Goal: Information Seeking & Learning: Learn about a topic

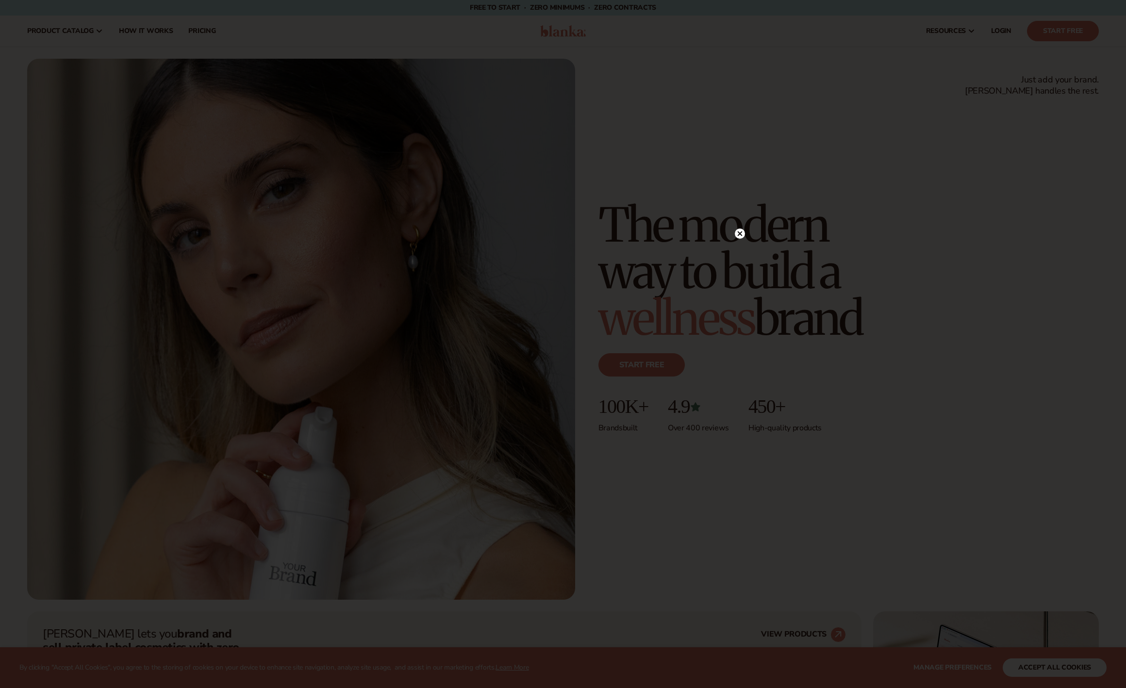
click at [739, 232] on icon at bounding box center [740, 233] width 5 height 5
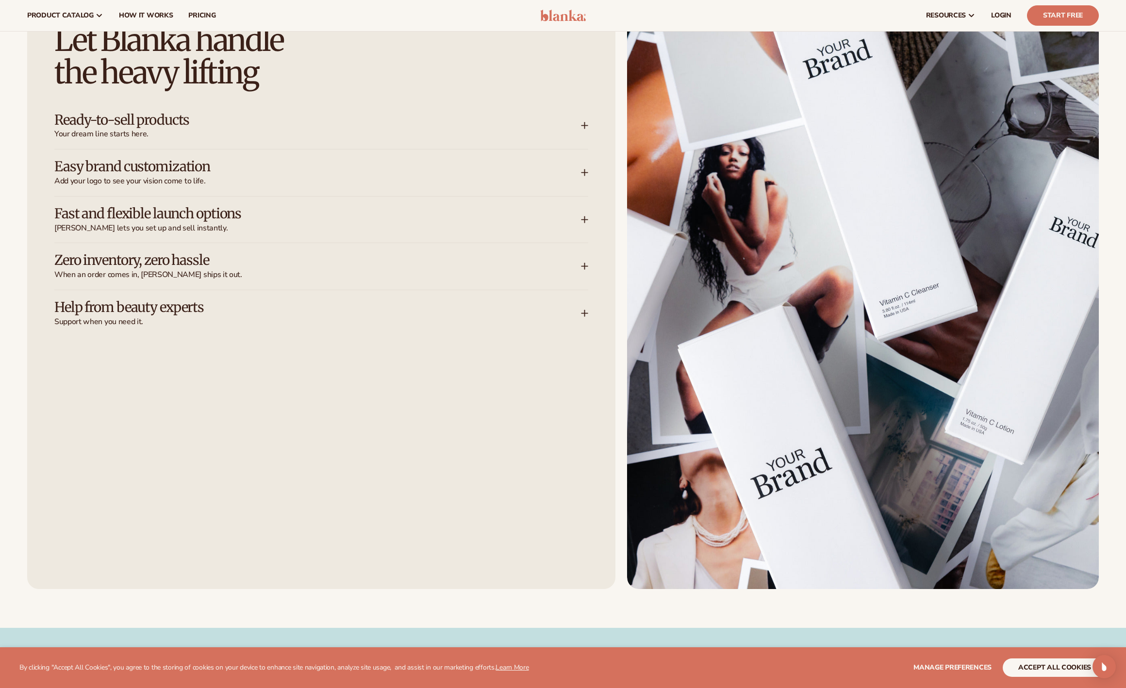
scroll to position [1536, 0]
click at [223, 224] on span "[PERSON_NAME] lets you set up and sell instantly." at bounding box center [317, 229] width 526 height 10
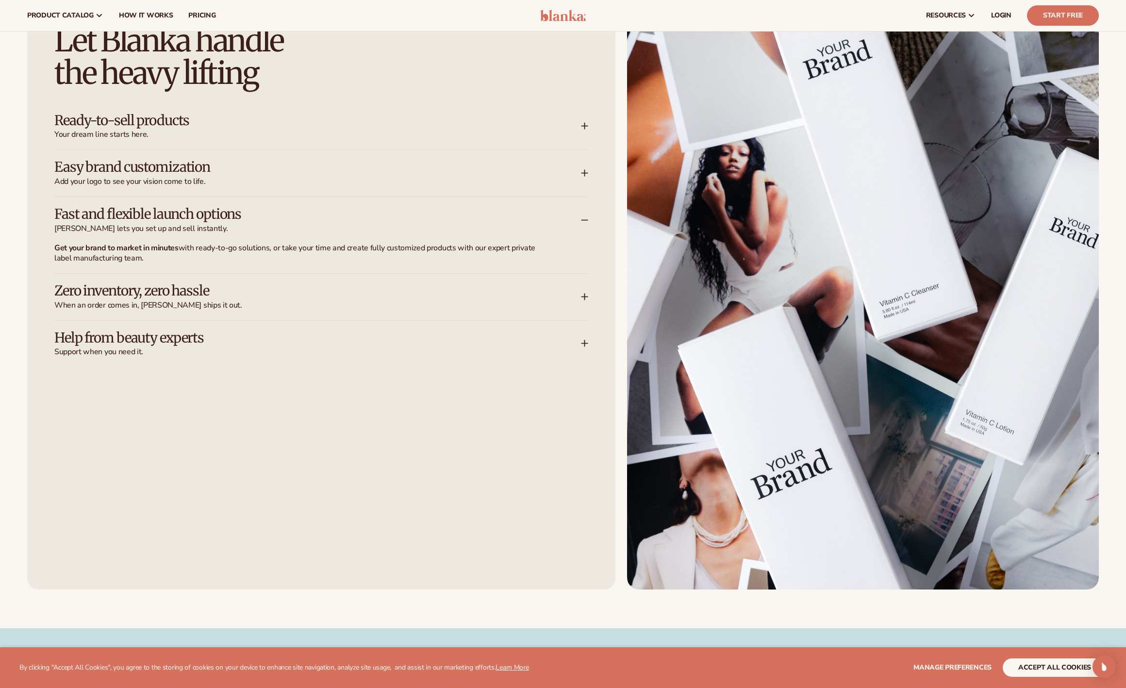
click at [223, 224] on span "[PERSON_NAME] lets you set up and sell instantly." at bounding box center [317, 229] width 526 height 10
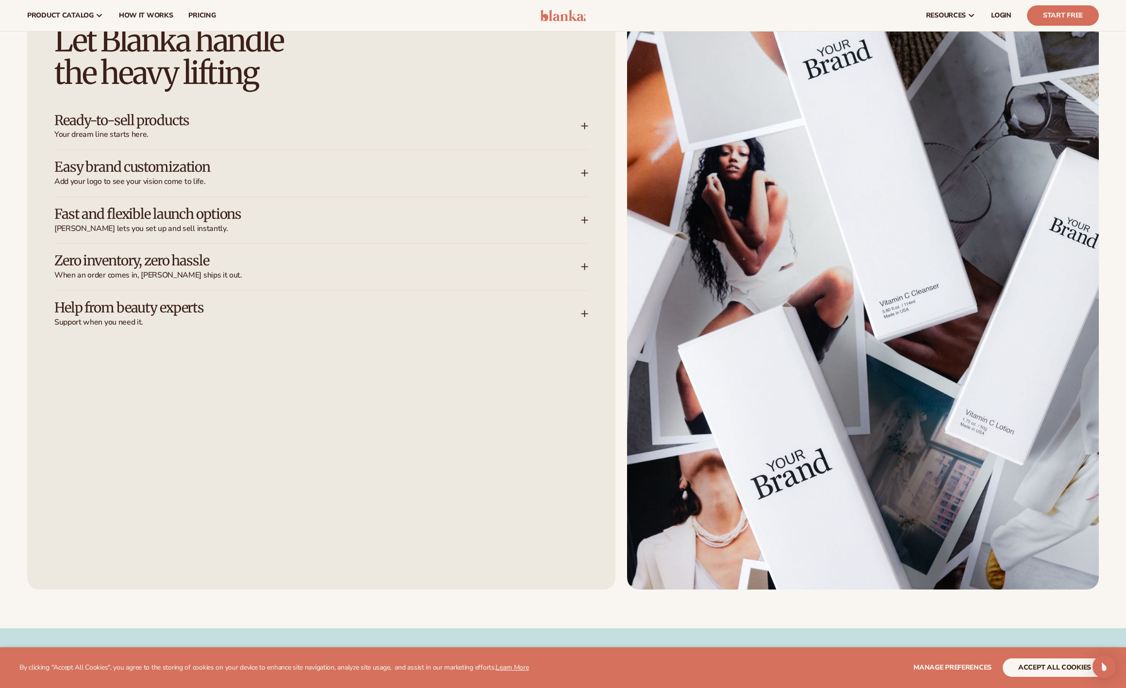
click at [230, 158] on div "Easy brand customization Add your logo to see your vision come to life." at bounding box center [321, 173] width 534 height 47
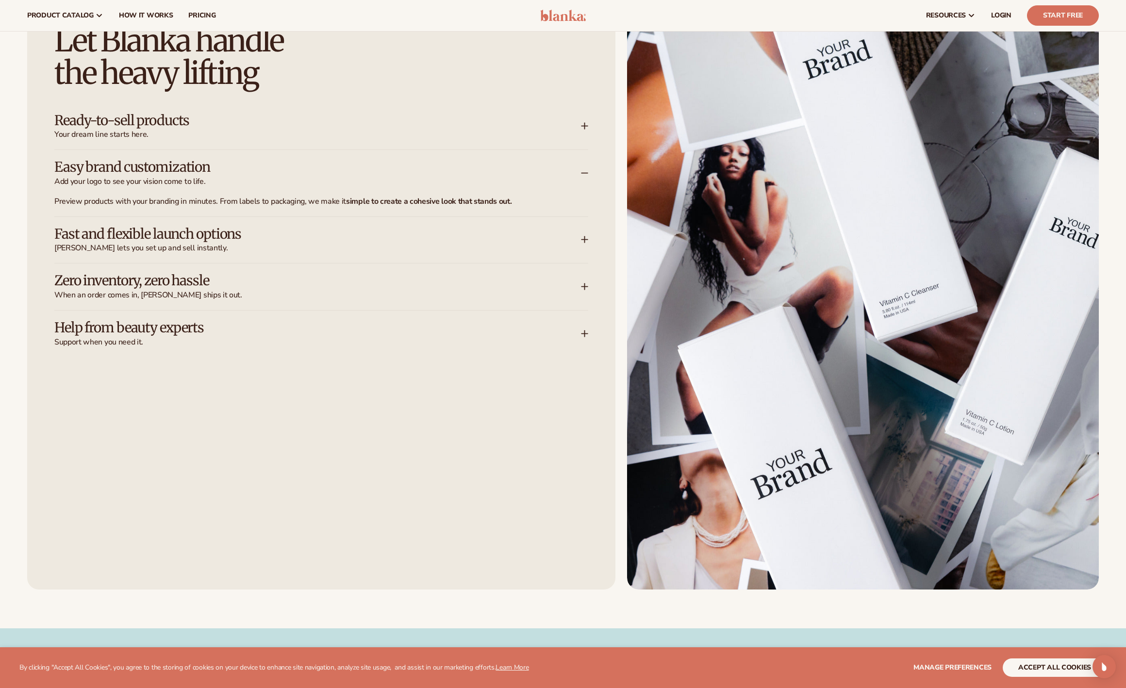
click at [231, 168] on h3 "Easy brand customization" at bounding box center [302, 167] width 497 height 15
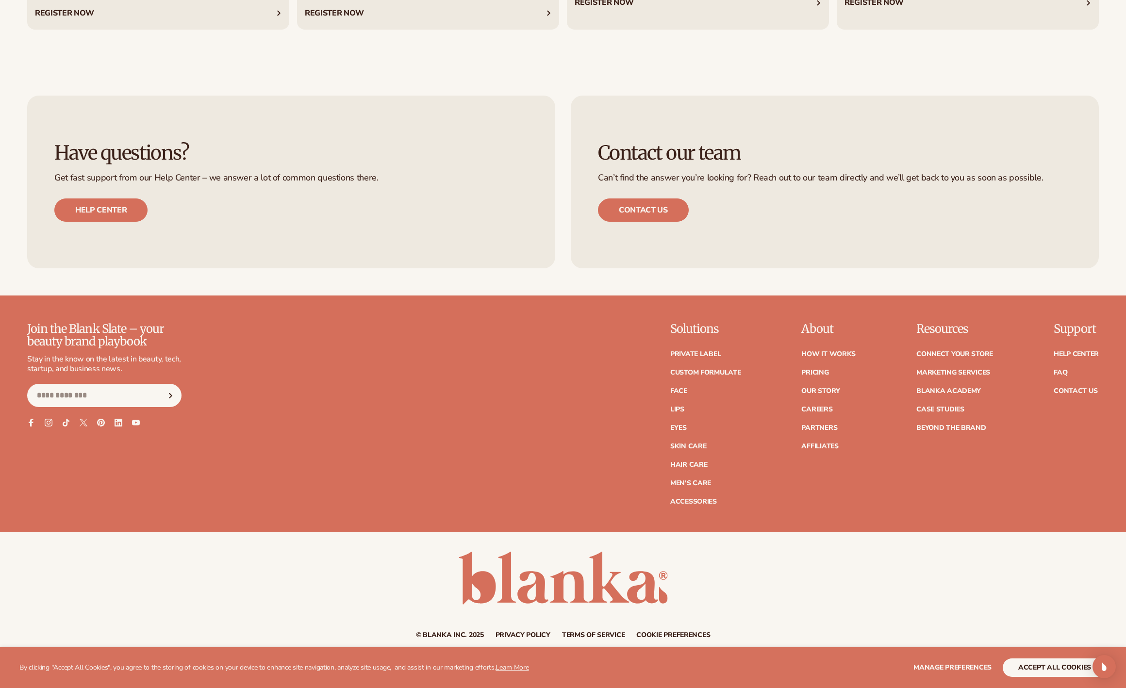
scroll to position [4926, 0]
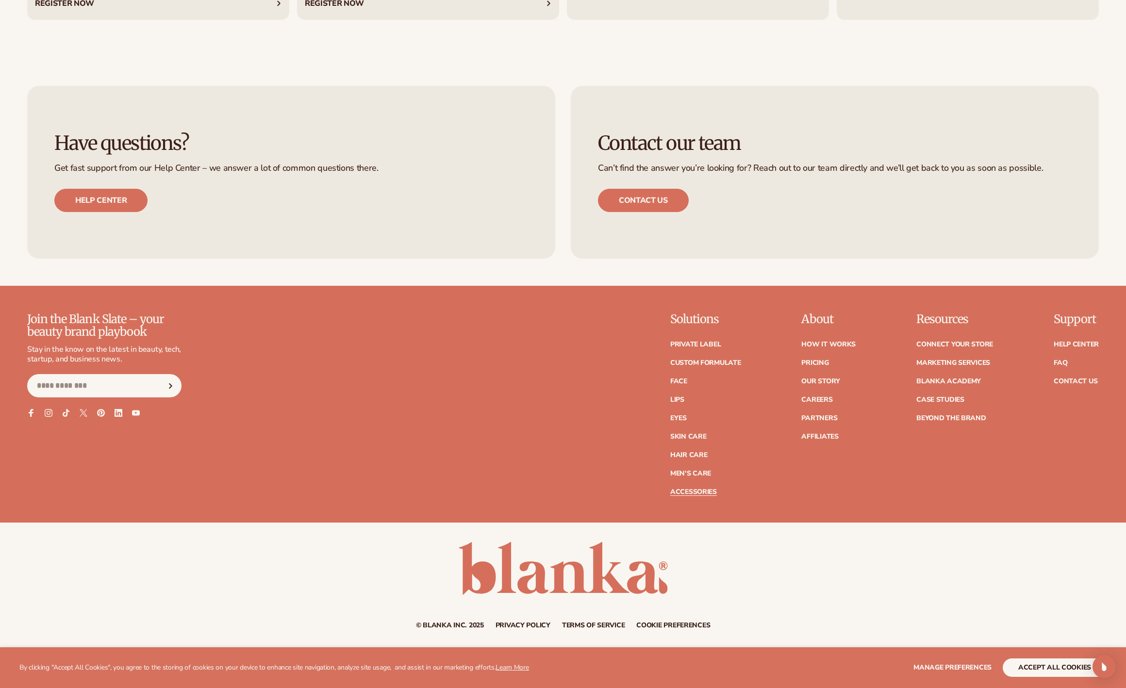
click at [686, 491] on link "Accessories" at bounding box center [693, 492] width 47 height 7
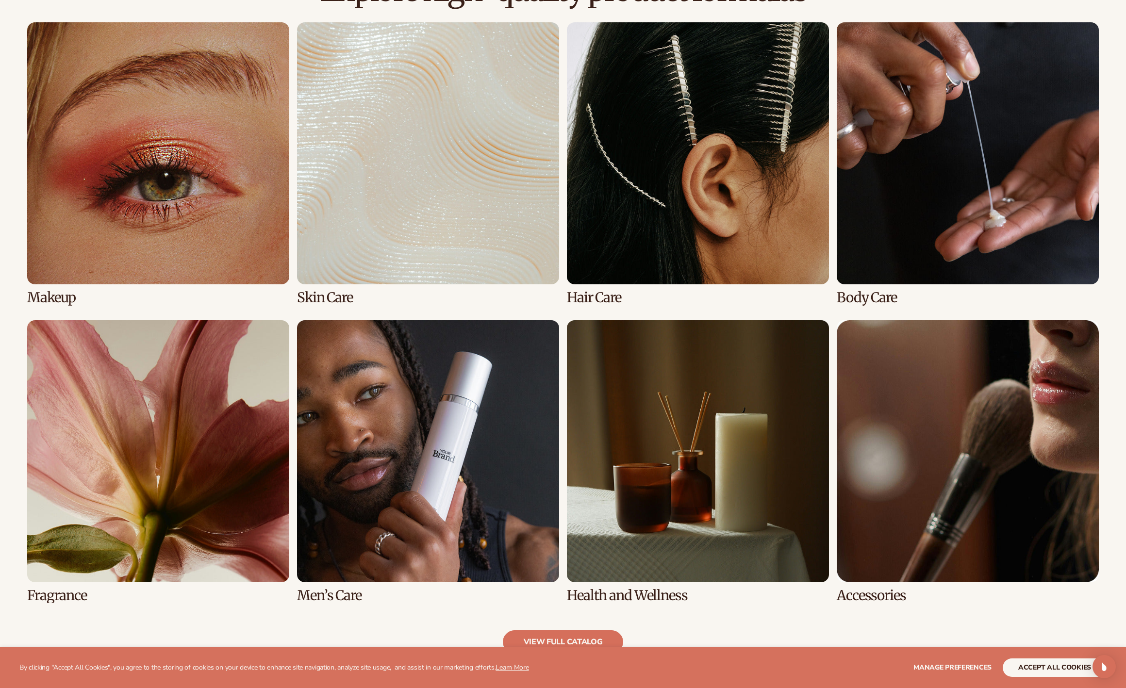
scroll to position [735, 0]
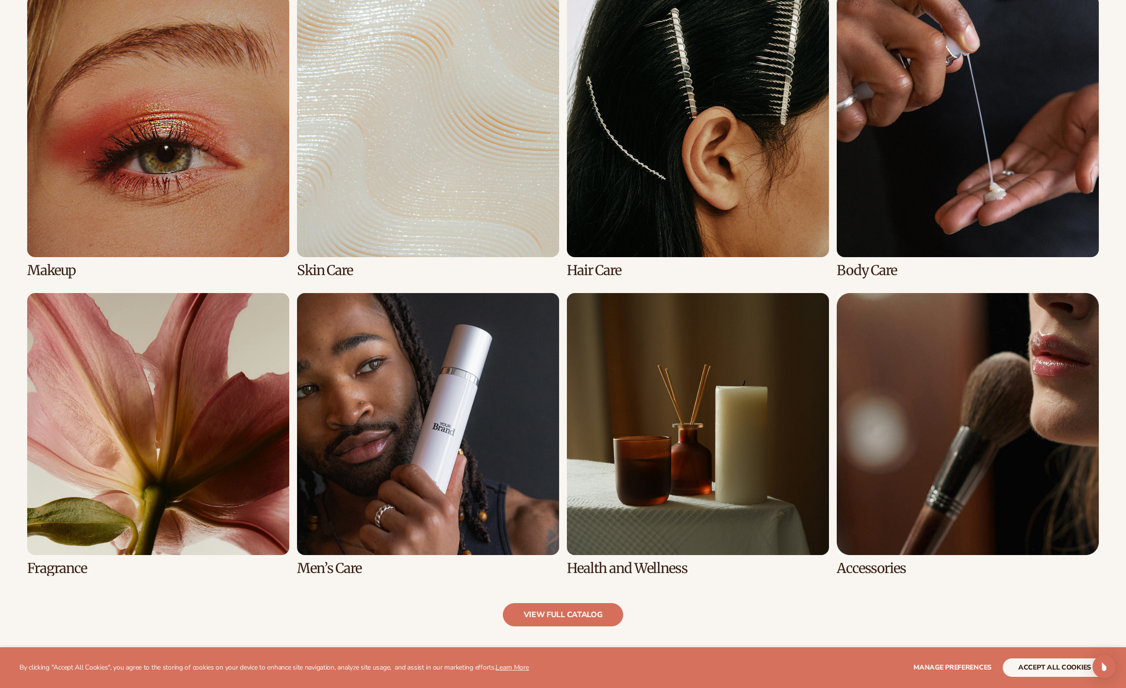
click at [695, 384] on link "7 / 8" at bounding box center [698, 434] width 262 height 283
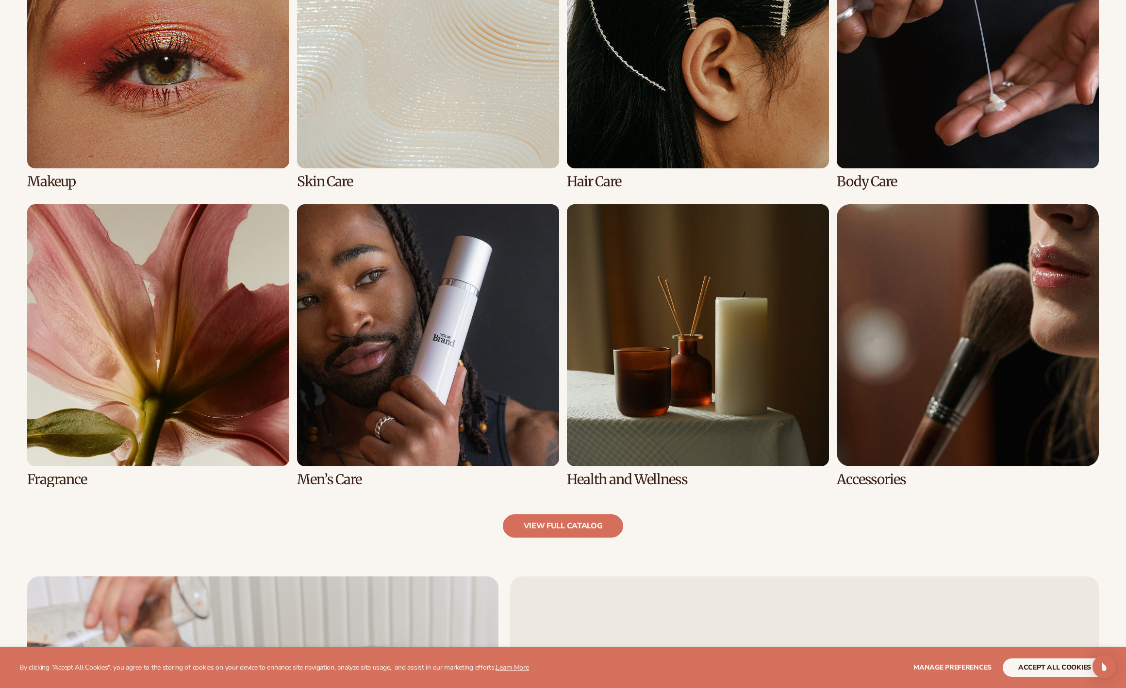
scroll to position [825, 0]
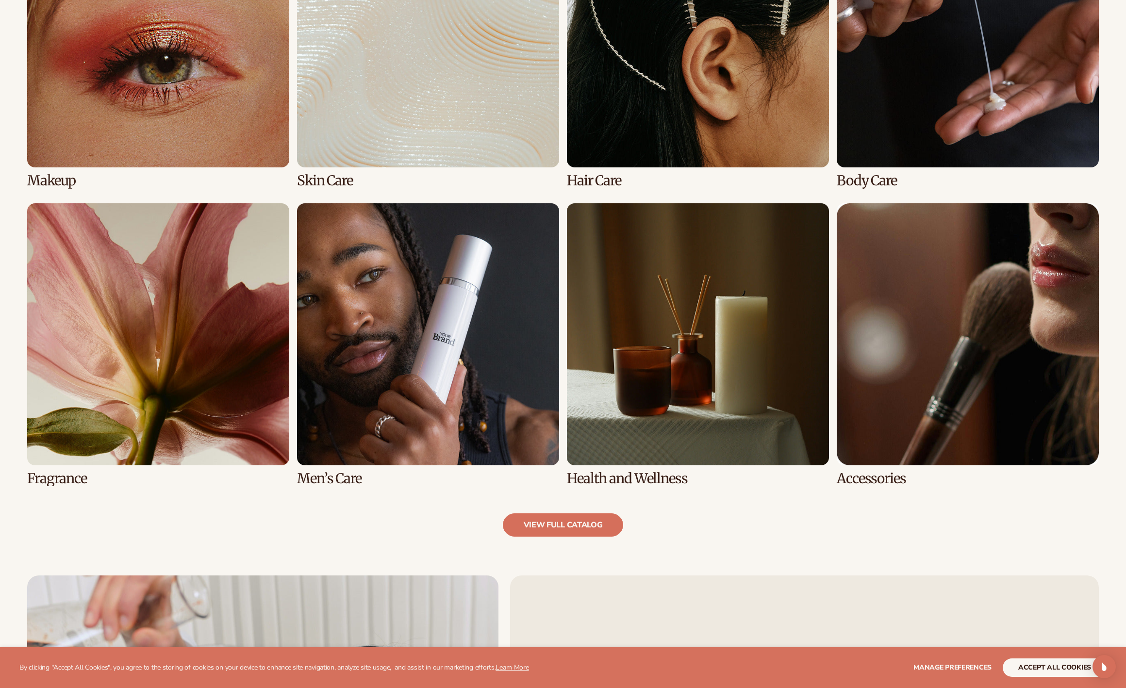
click at [630, 477] on link "7 / 8" at bounding box center [698, 344] width 262 height 283
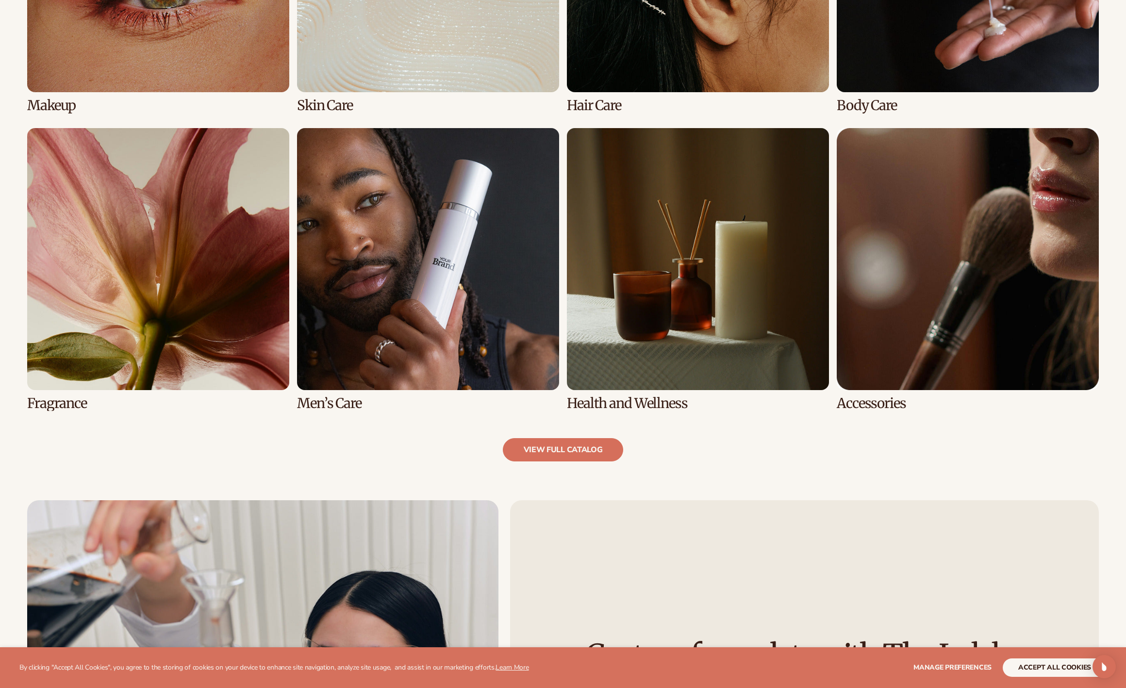
scroll to position [922, 0]
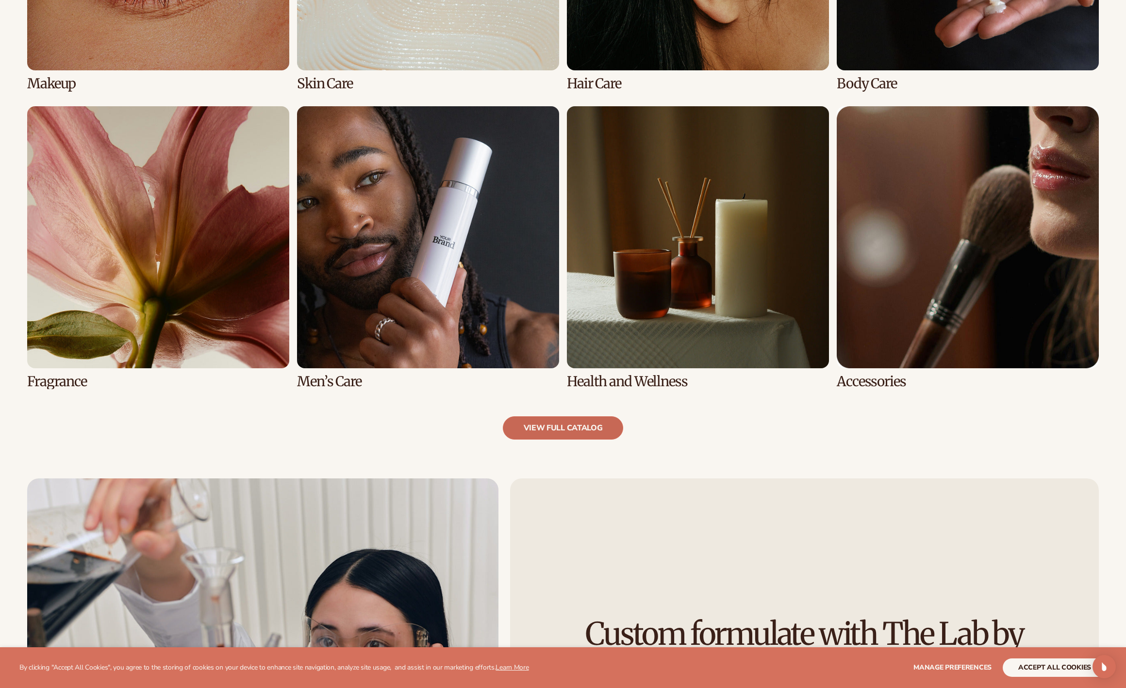
click at [563, 427] on link "view full catalog" at bounding box center [563, 427] width 121 height 23
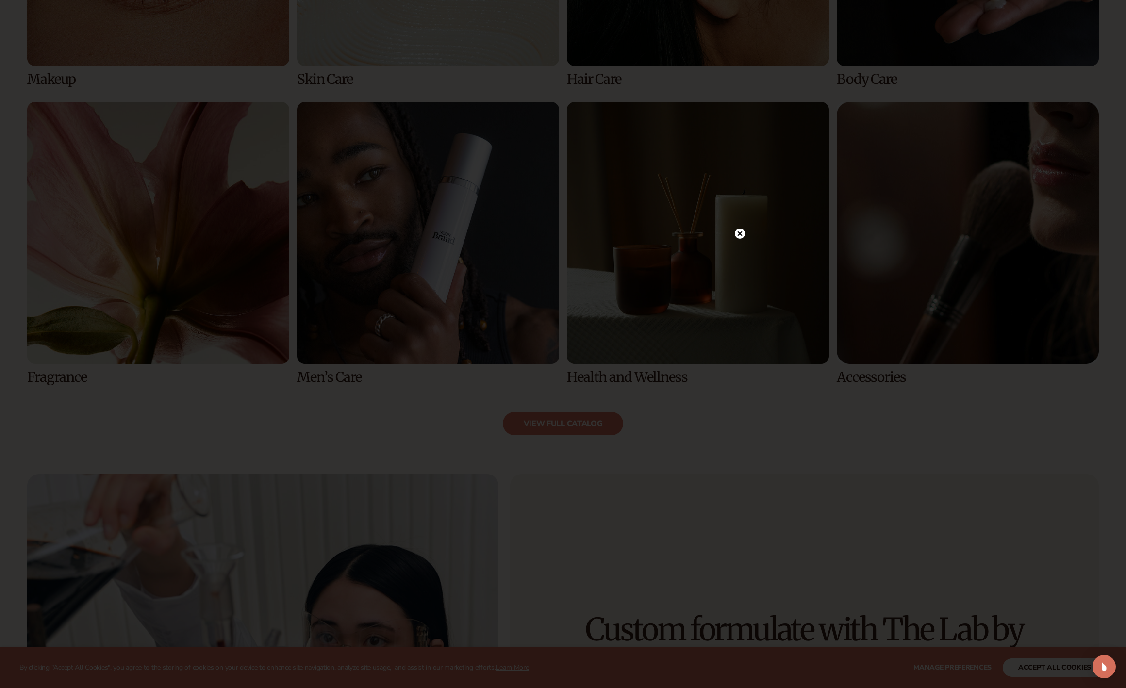
scroll to position [927, 0]
click at [740, 236] on circle at bounding box center [740, 234] width 10 height 10
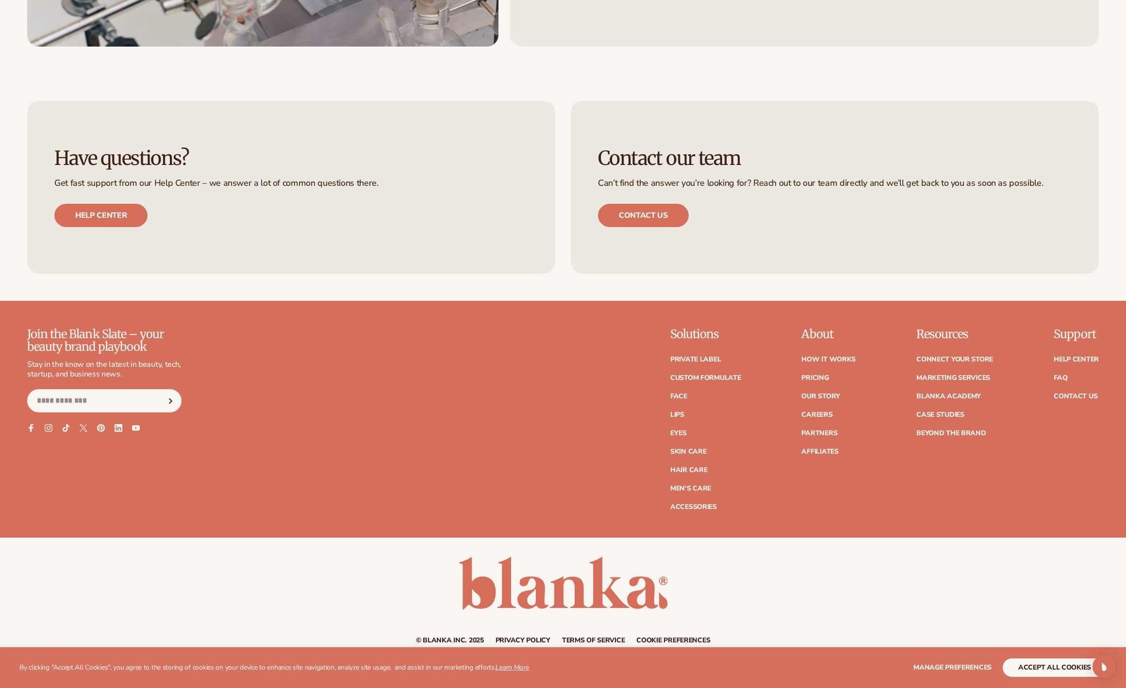
scroll to position [1855, 0]
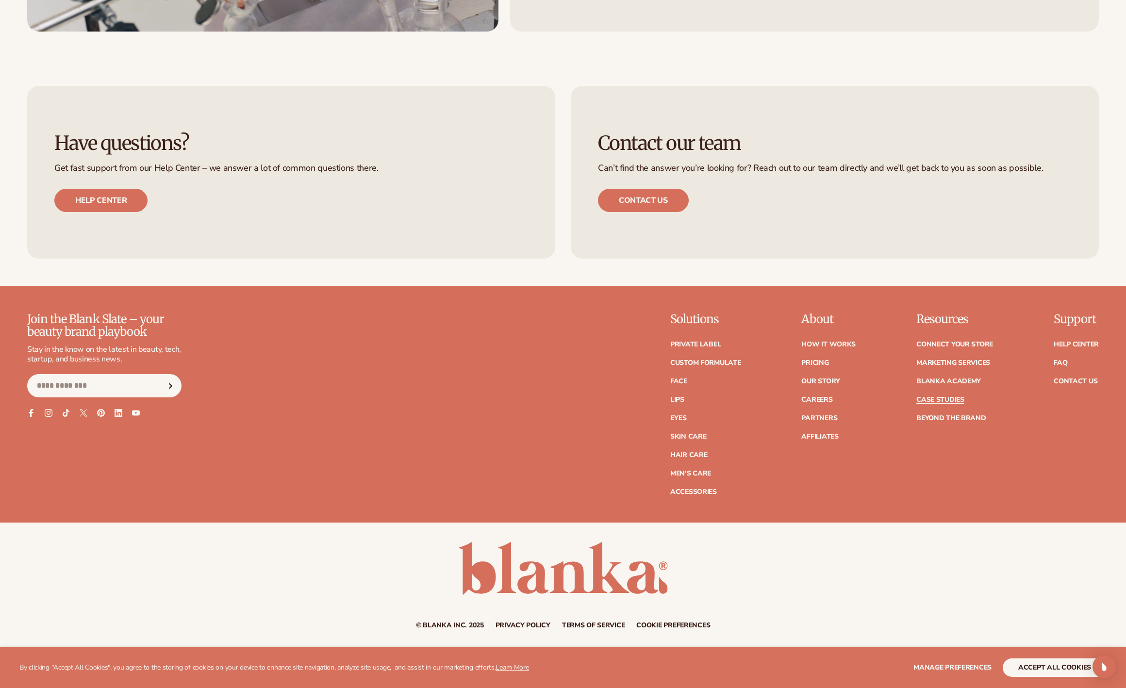
click at [939, 397] on link "Case Studies" at bounding box center [940, 399] width 48 height 7
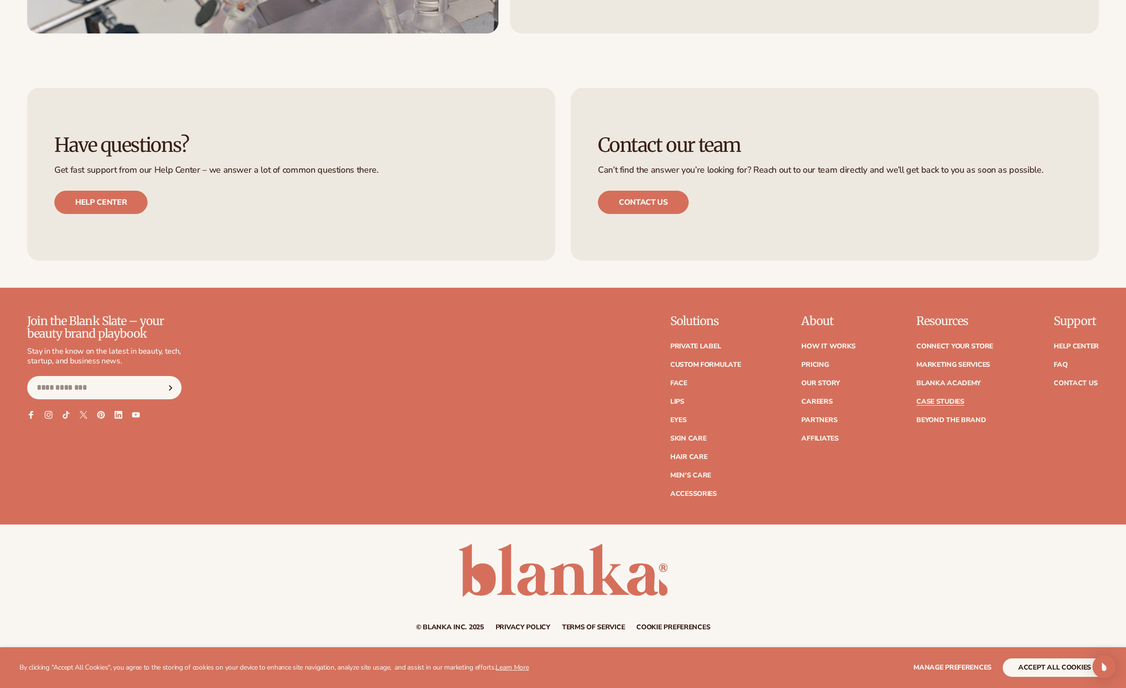
scroll to position [1832, 0]
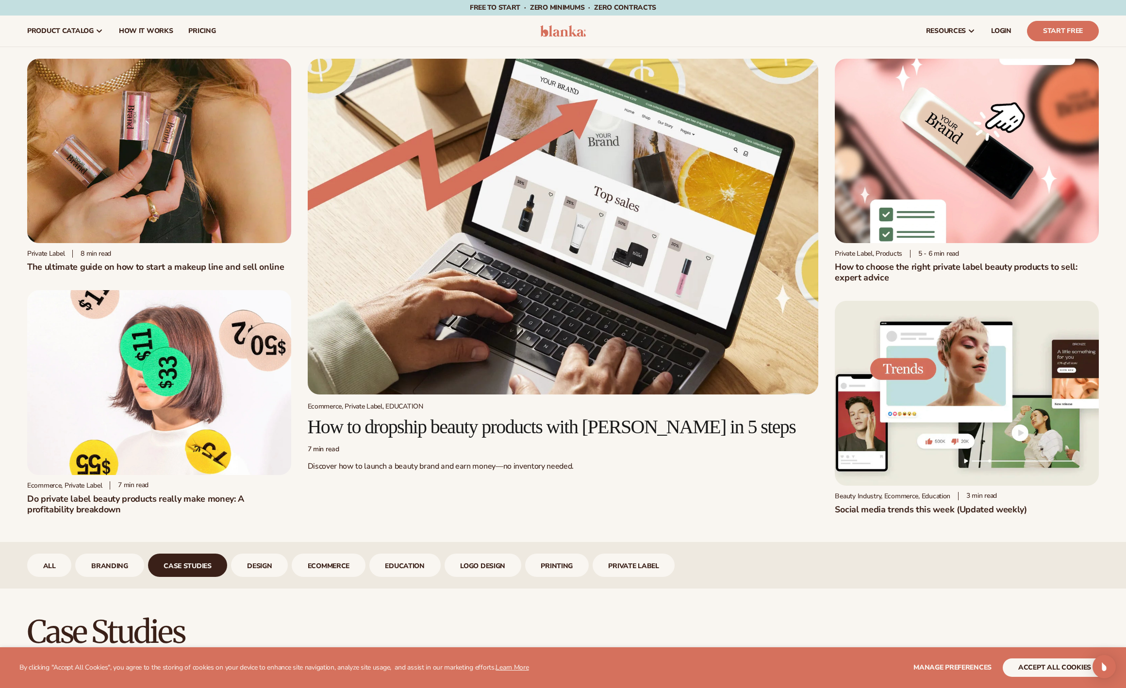
click at [559, 24] on header "Cart product catalog The Lab by Blanka" at bounding box center [563, 31] width 1126 height 31
click at [559, 28] on img at bounding box center [563, 31] width 46 height 12
